Goal: Information Seeking & Learning: Learn about a topic

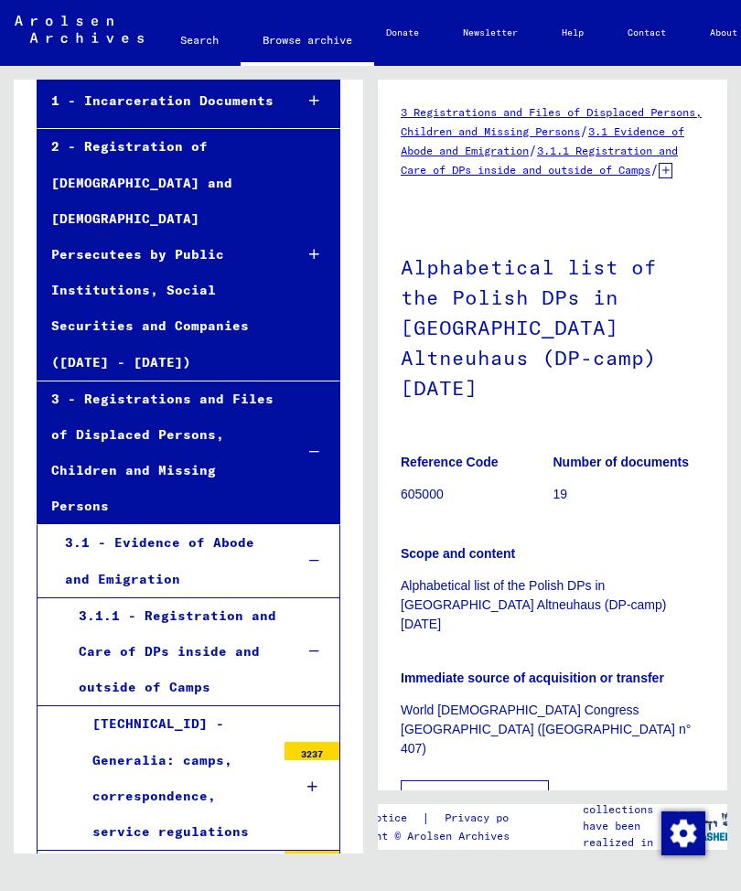
scroll to position [240, 0]
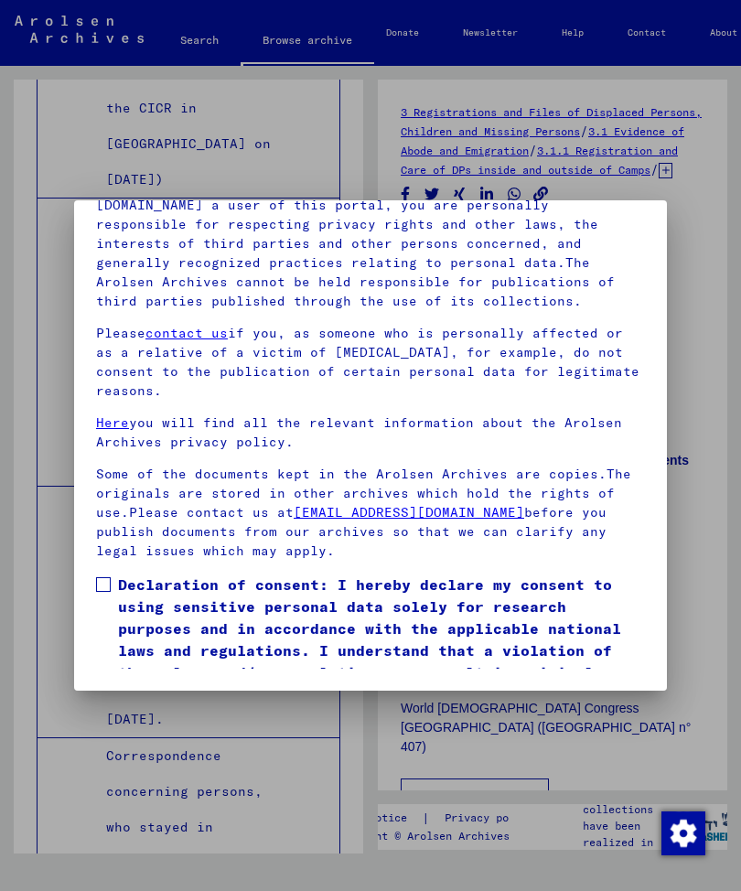
scroll to position [249, 0]
click at [96, 573] on label "Declaration of consent: I hereby declare my consent to using sensitive personal…" at bounding box center [370, 639] width 549 height 132
click at [140, 714] on button "I agree" at bounding box center [140, 731] width 89 height 35
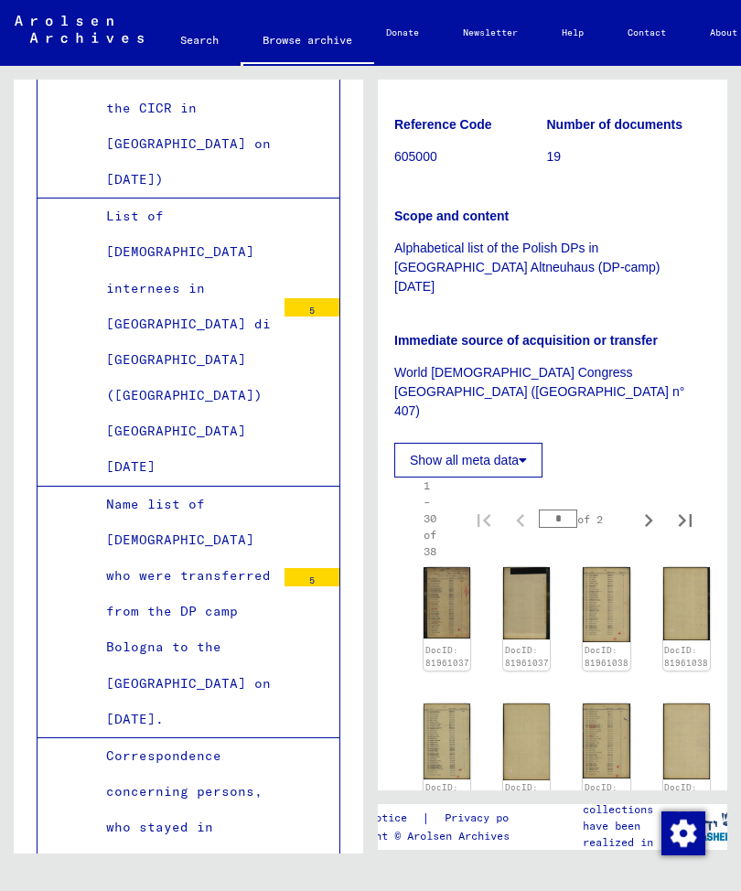
scroll to position [426, 8]
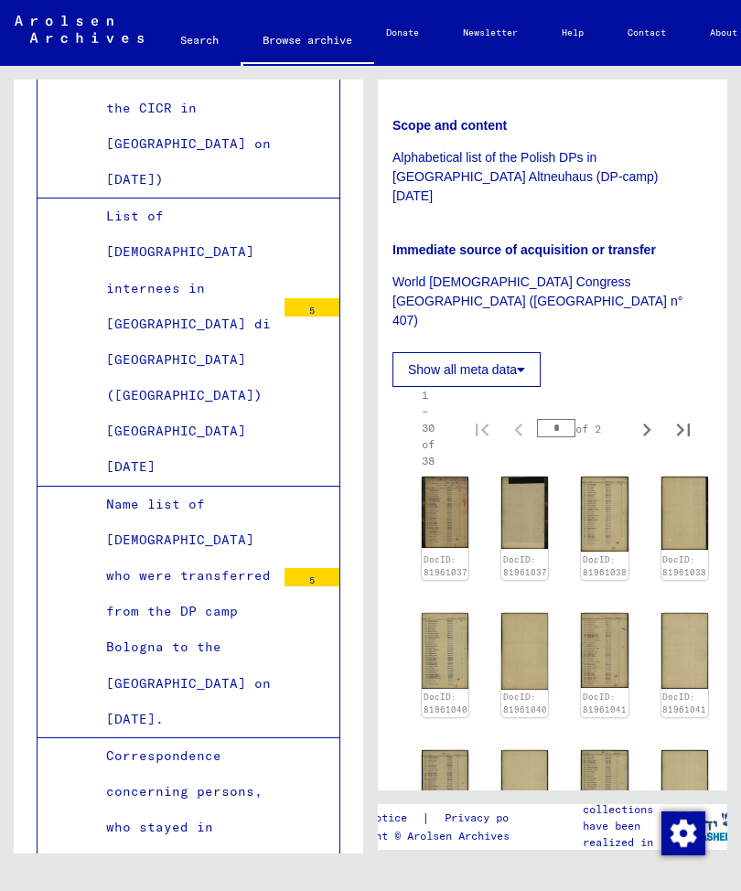
click at [450, 476] on img at bounding box center [445, 511] width 47 height 71
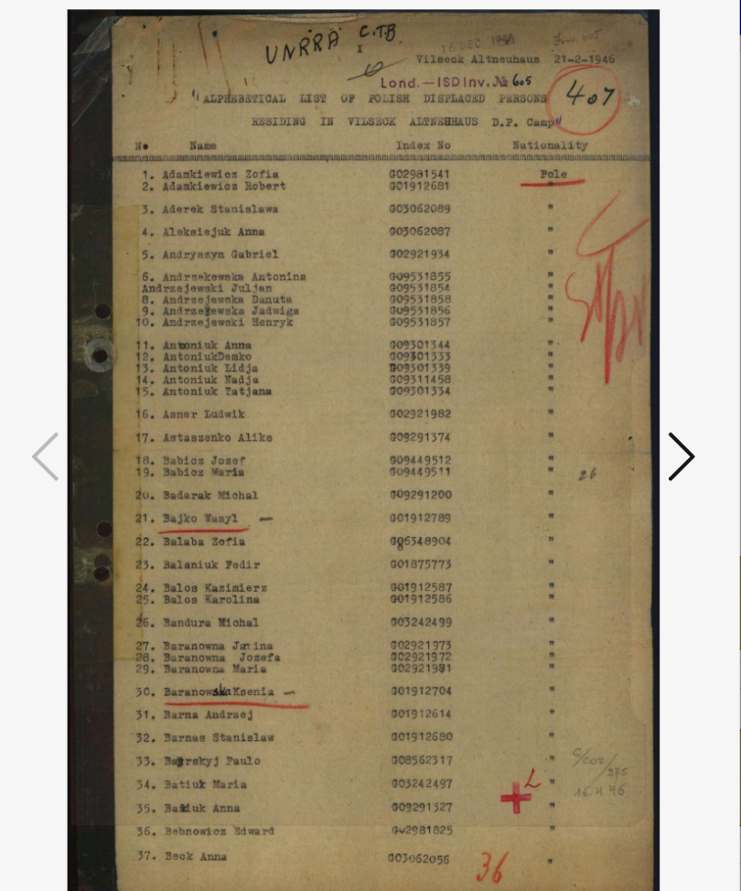
click at [610, 376] on icon at bounding box center [621, 398] width 22 height 44
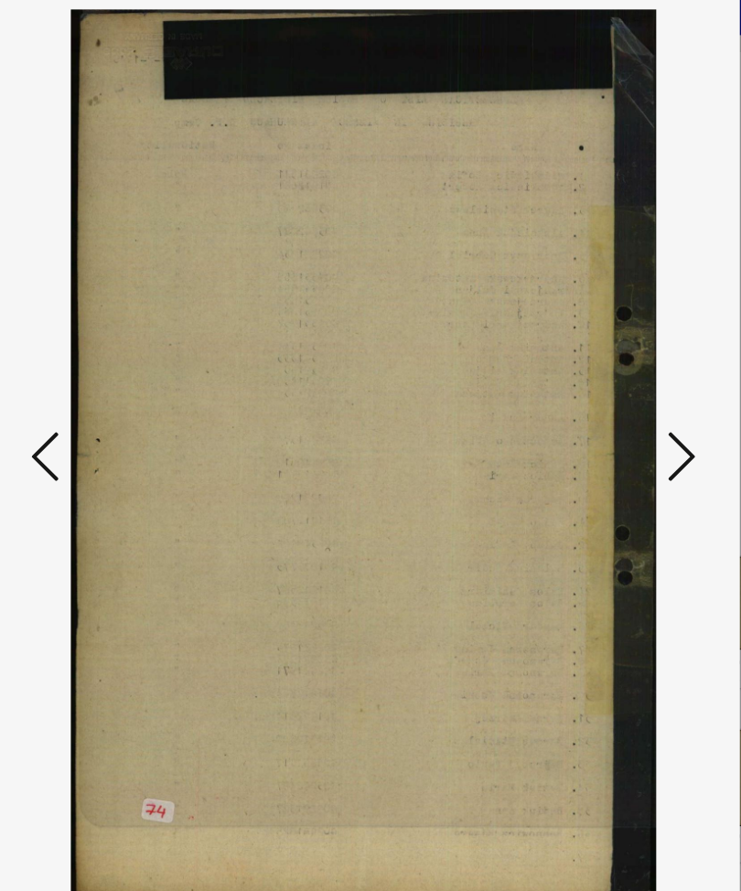
click at [610, 376] on icon at bounding box center [621, 398] width 22 height 44
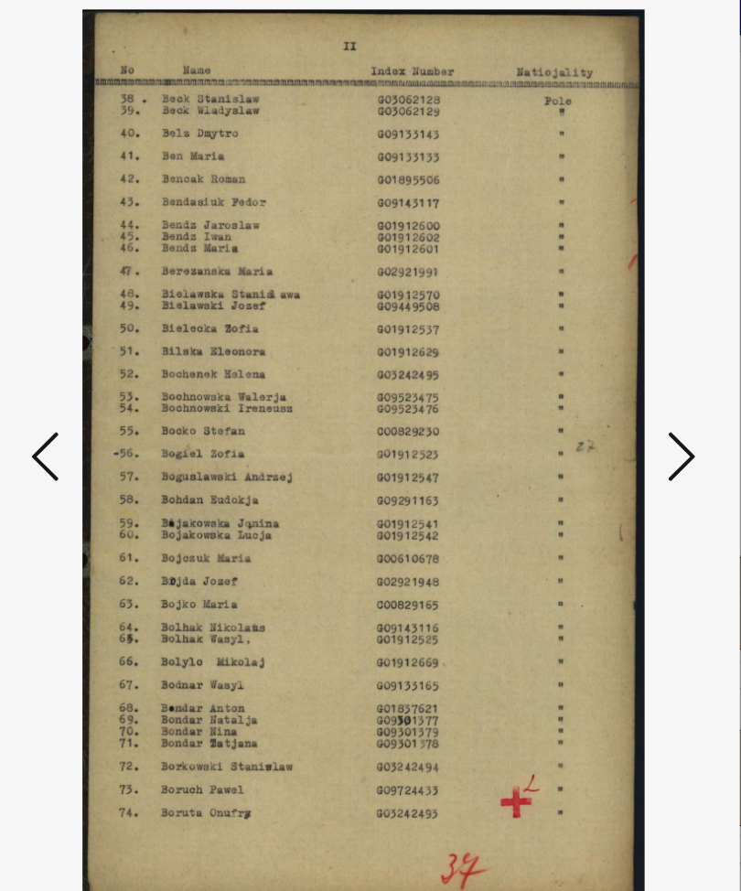
click at [610, 376] on icon at bounding box center [621, 398] width 22 height 44
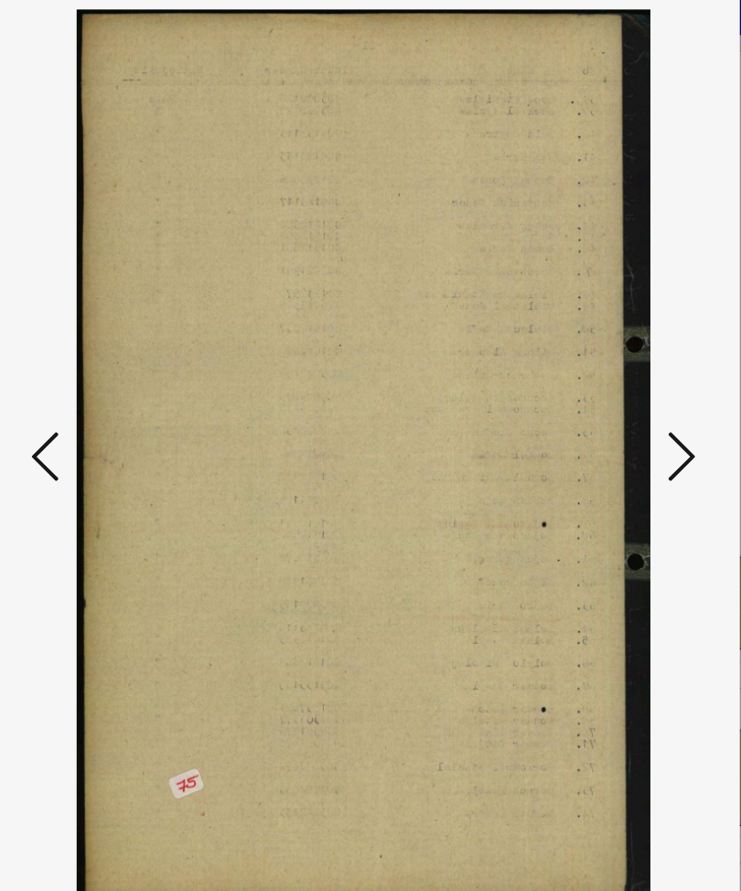
click at [610, 376] on icon at bounding box center [621, 398] width 22 height 44
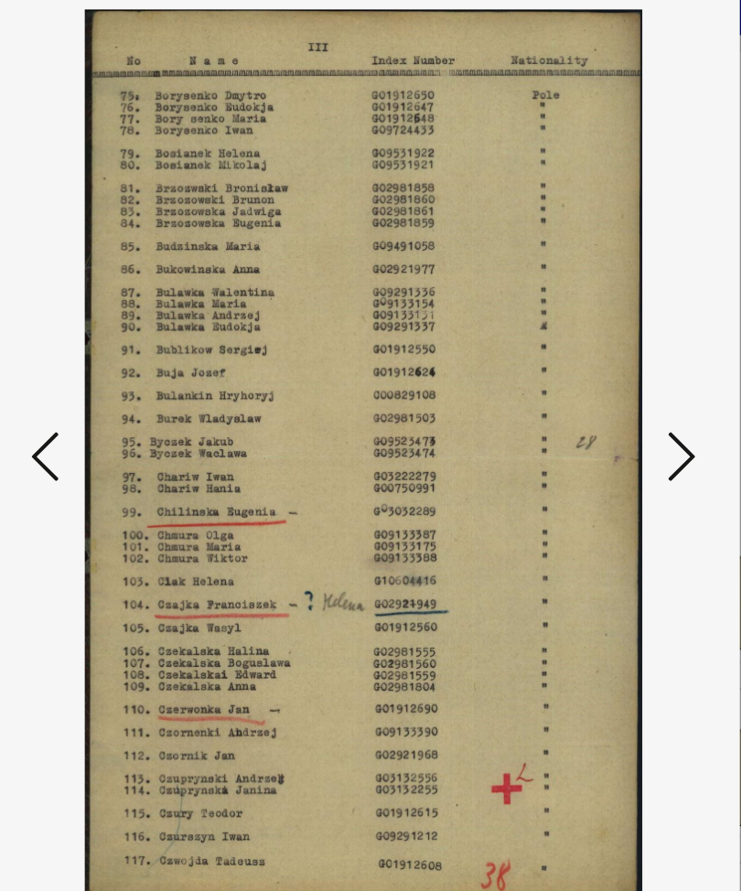
click at [610, 376] on icon at bounding box center [621, 398] width 22 height 44
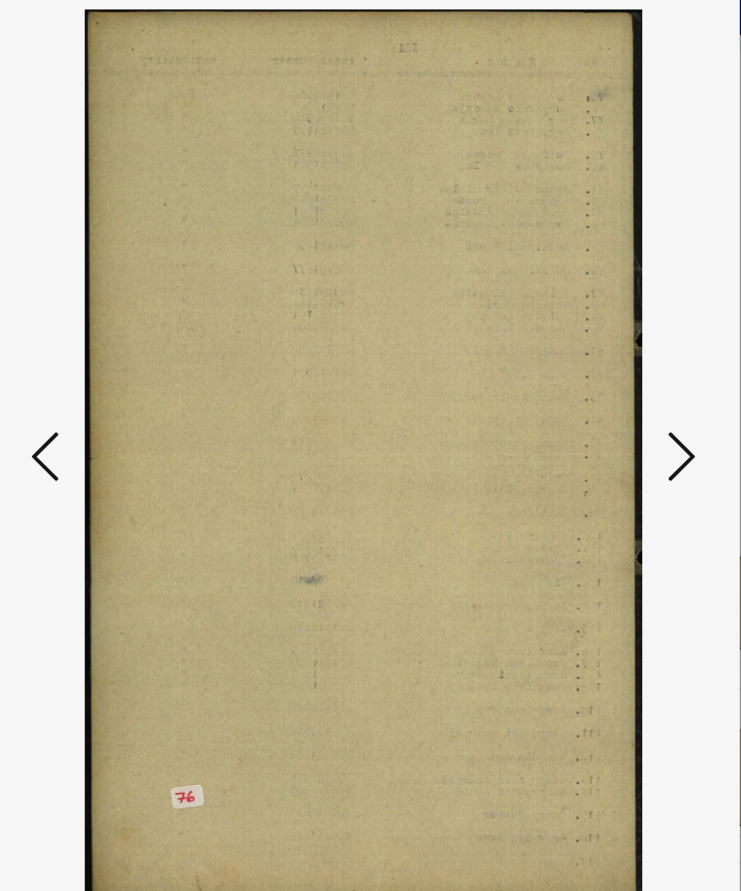
click at [610, 376] on icon at bounding box center [621, 398] width 22 height 44
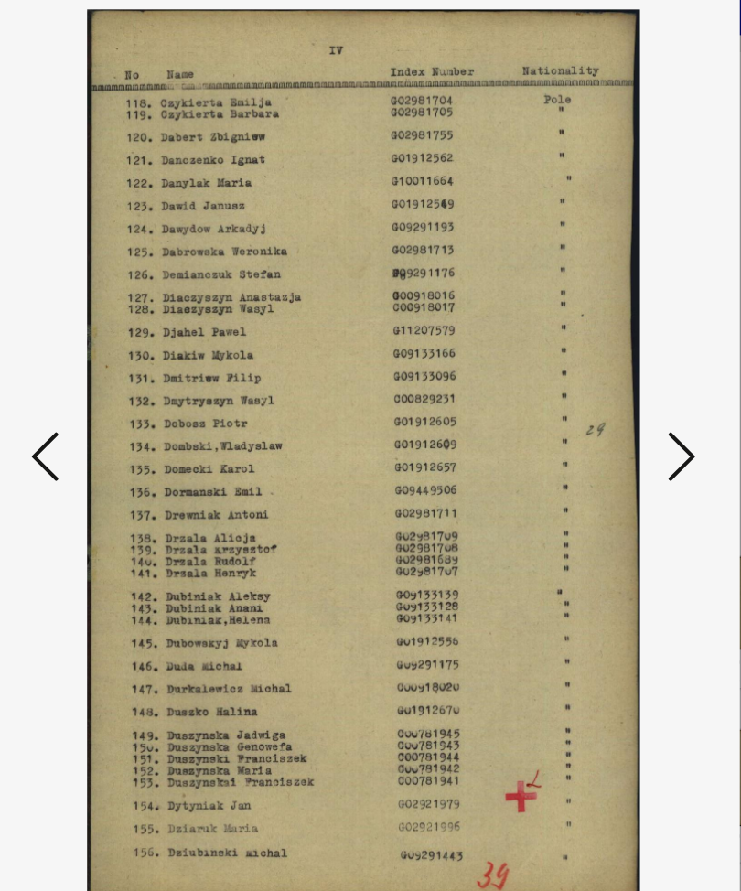
click at [604, 373] on button at bounding box center [620, 399] width 33 height 52
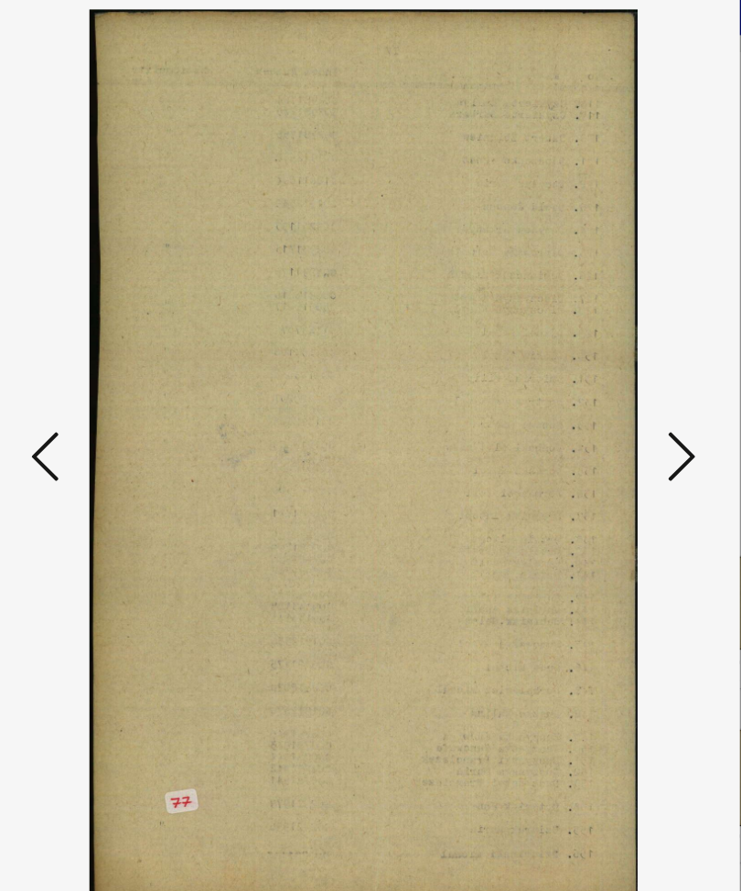
click at [610, 376] on icon at bounding box center [621, 398] width 22 height 44
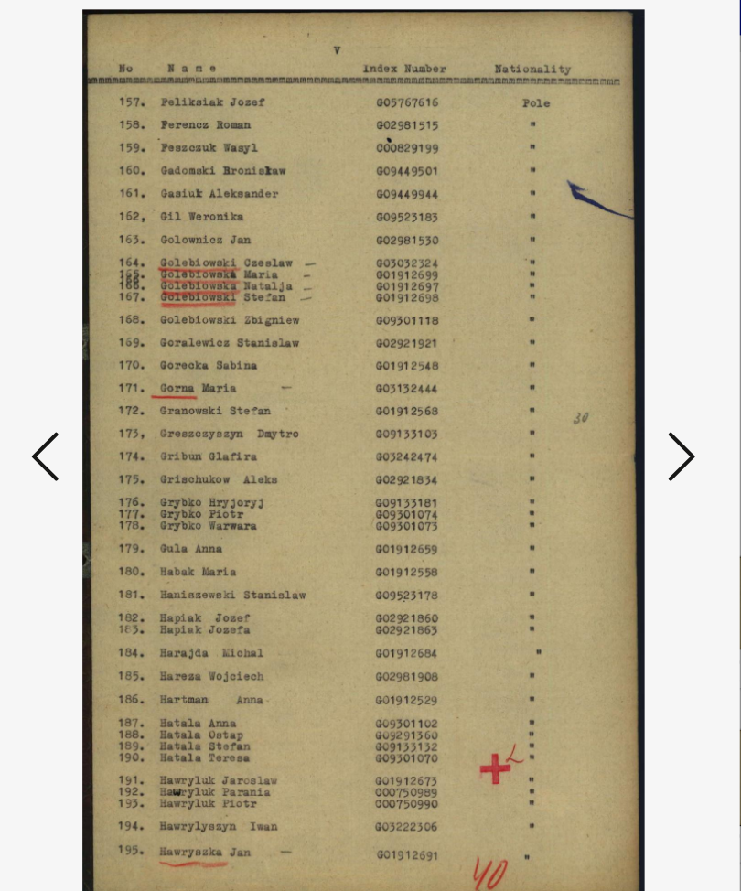
click at [610, 376] on icon at bounding box center [621, 398] width 22 height 44
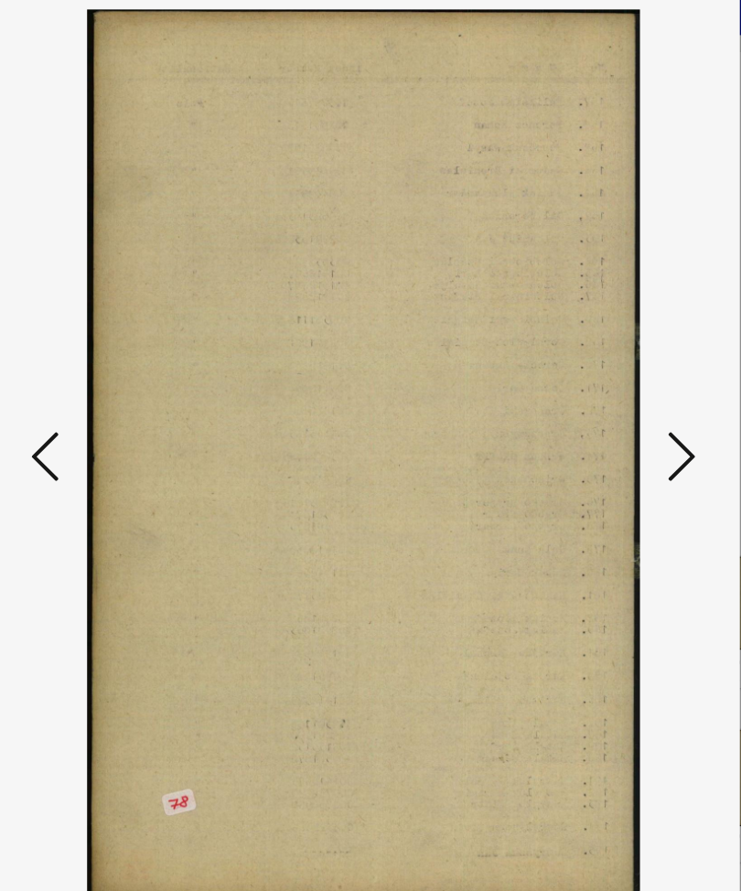
click at [610, 376] on icon at bounding box center [621, 398] width 22 height 44
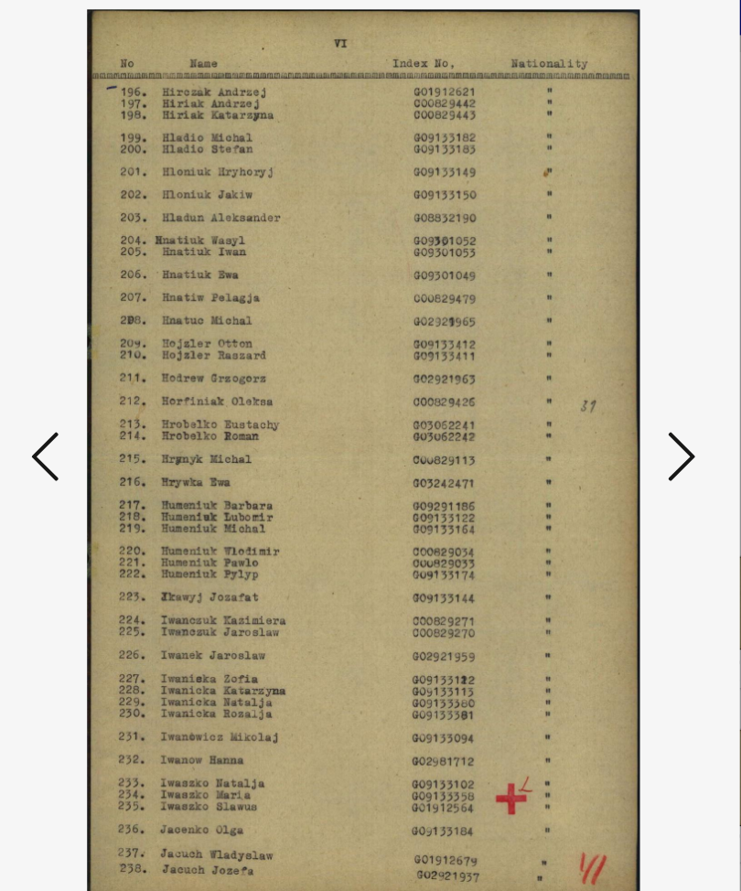
click at [610, 376] on icon at bounding box center [621, 398] width 22 height 44
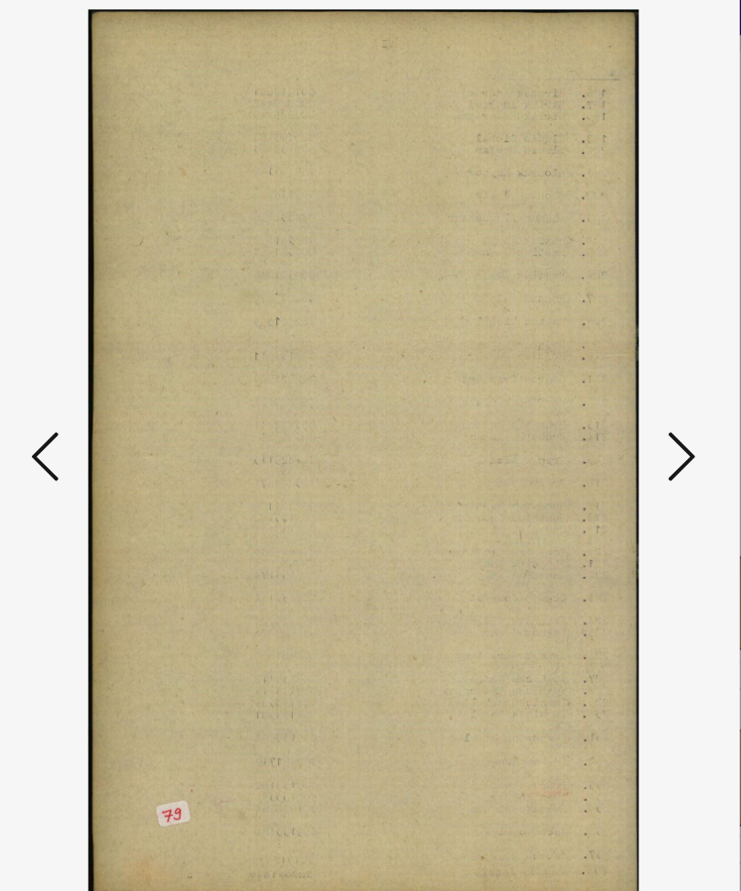
click at [610, 376] on icon at bounding box center [621, 398] width 22 height 44
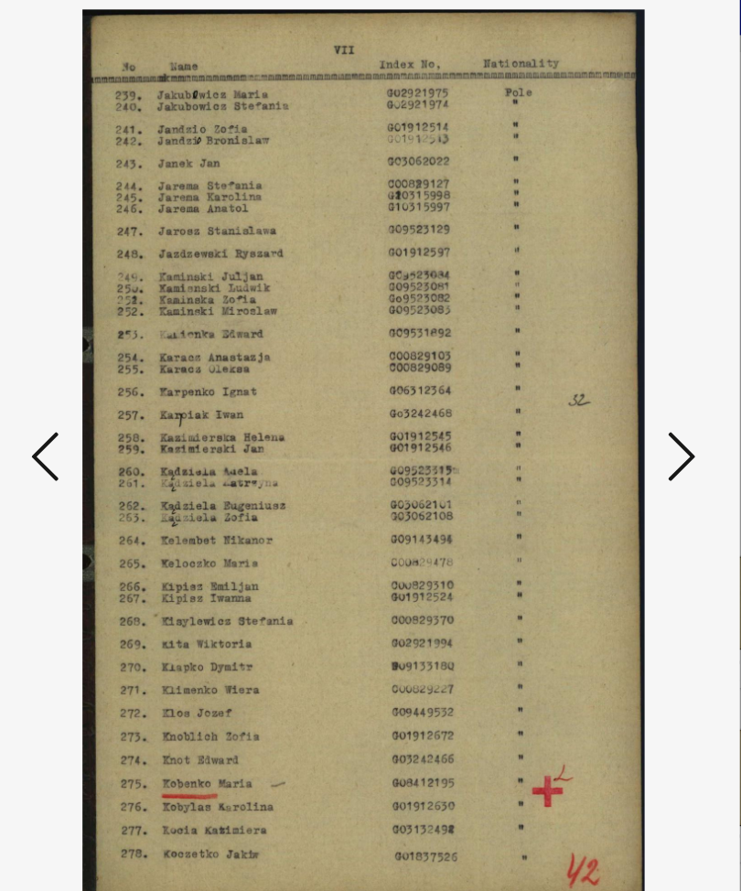
click at [610, 376] on icon at bounding box center [621, 398] width 22 height 44
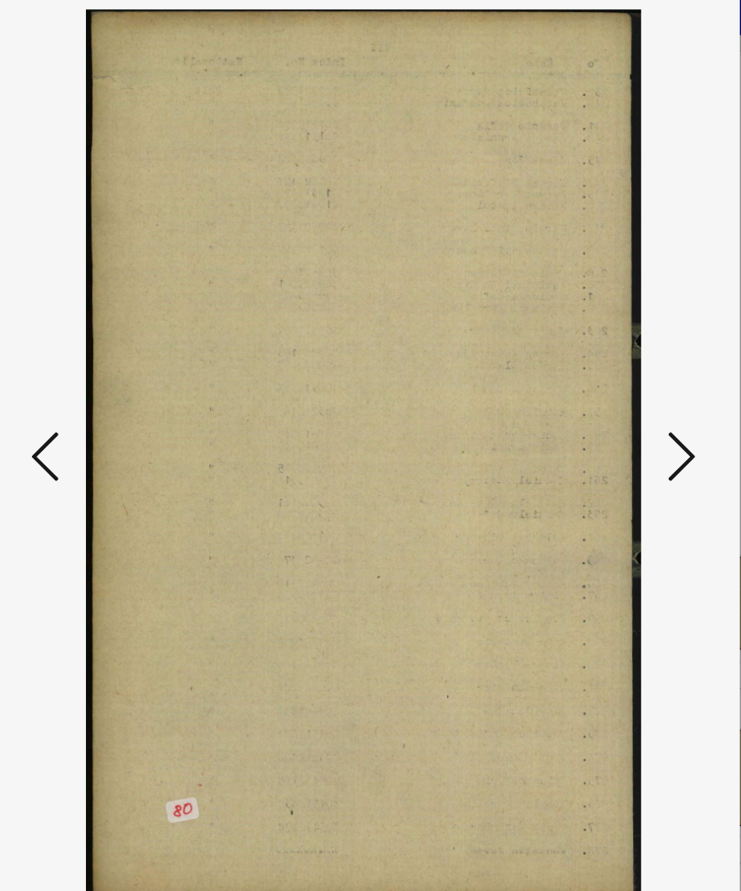
click at [610, 376] on icon at bounding box center [621, 398] width 22 height 44
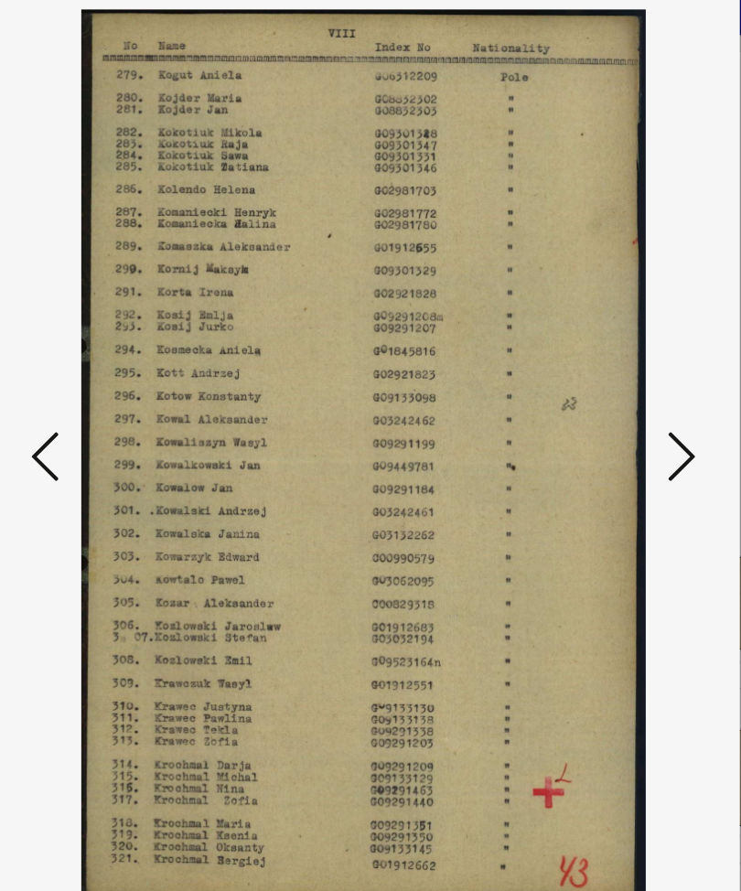
click at [610, 376] on icon at bounding box center [621, 398] width 22 height 44
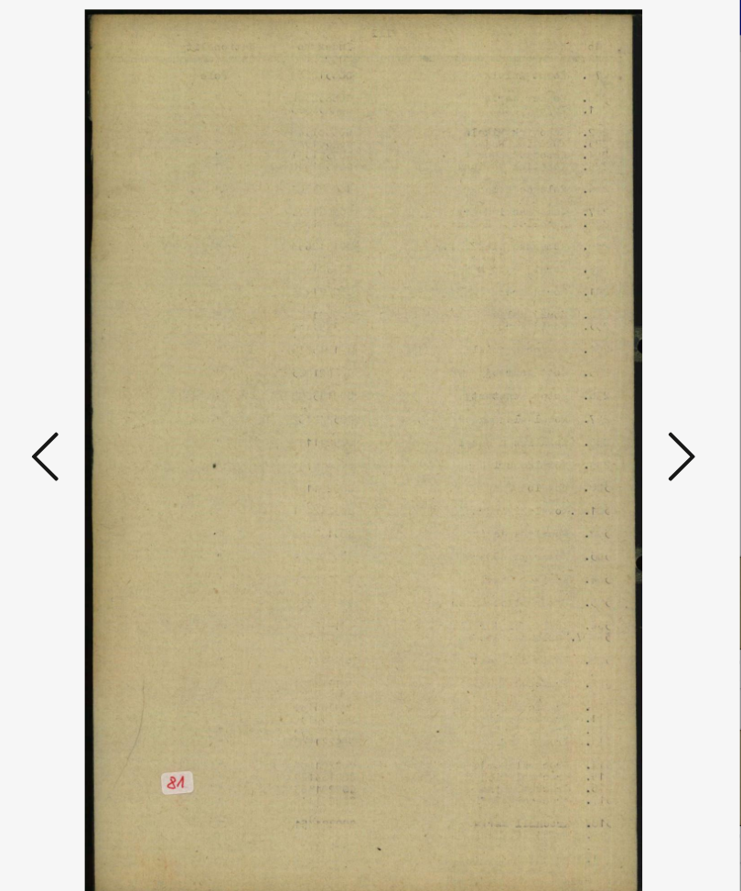
click at [610, 376] on icon at bounding box center [621, 398] width 22 height 44
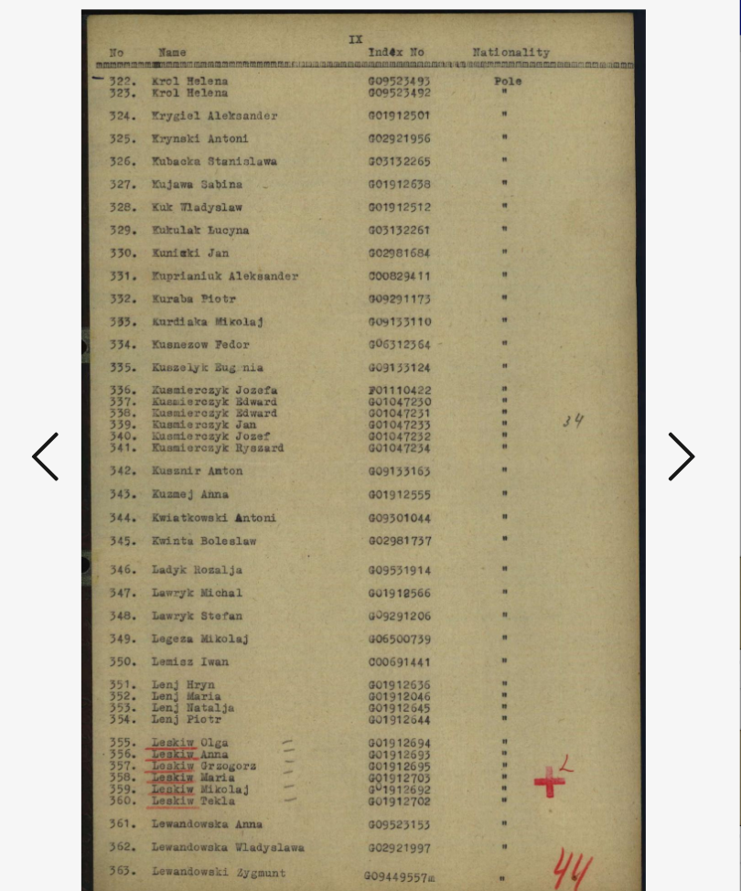
click at [610, 376] on icon at bounding box center [621, 398] width 22 height 44
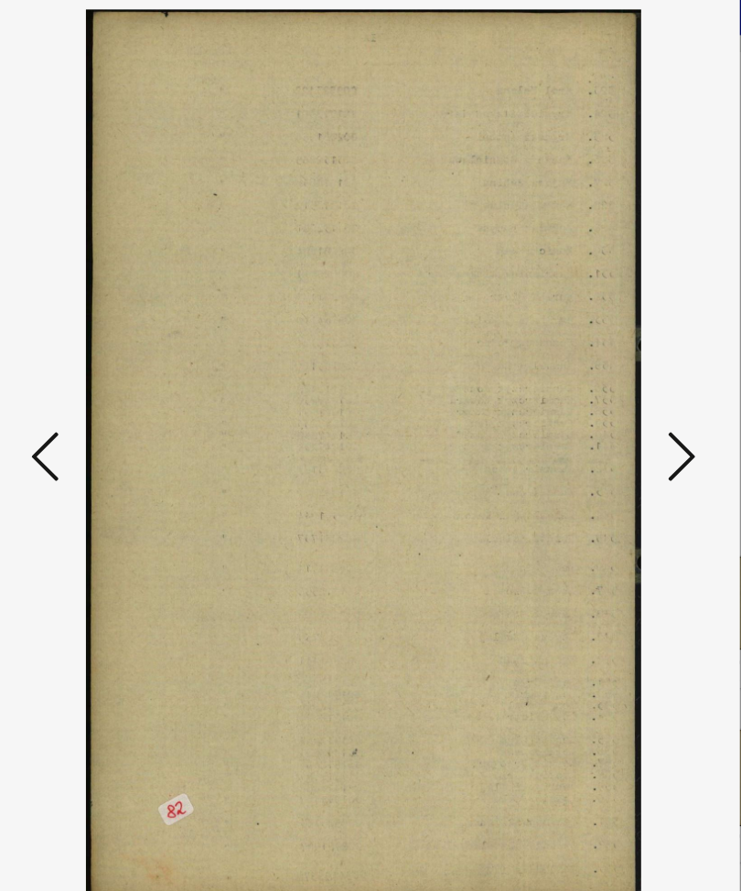
click at [610, 376] on icon at bounding box center [621, 398] width 22 height 44
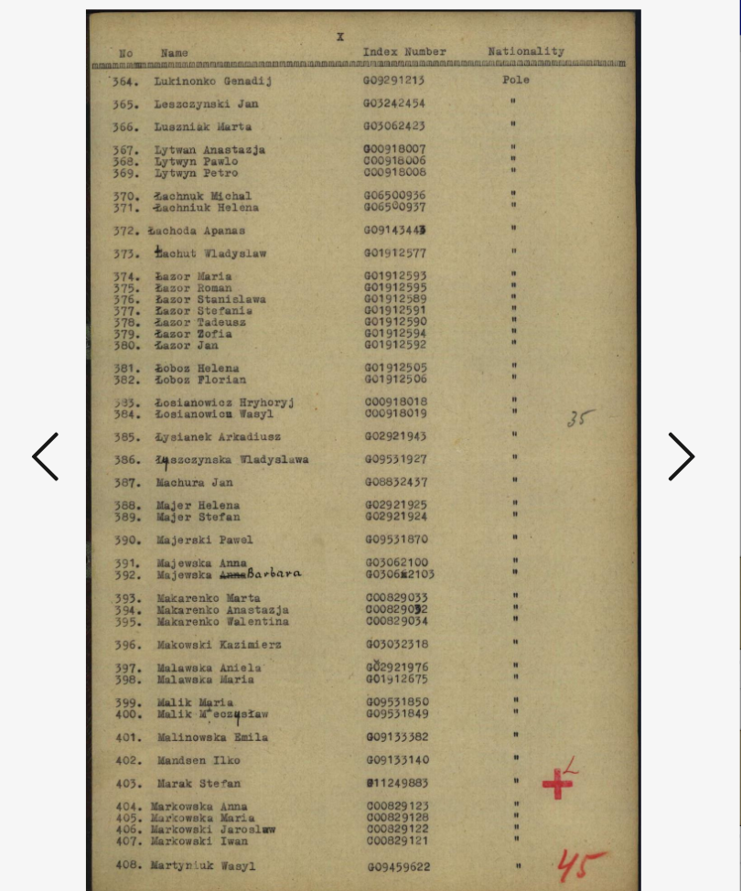
click at [610, 376] on icon at bounding box center [621, 398] width 22 height 44
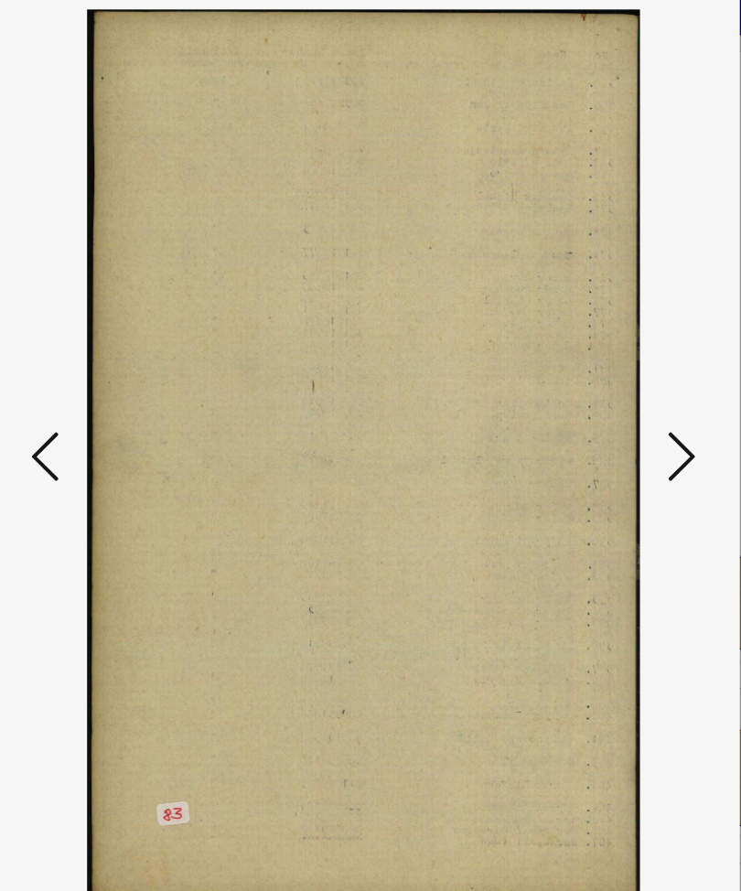
click at [610, 376] on icon at bounding box center [621, 398] width 22 height 44
